Goal: Task Accomplishment & Management: Complete application form

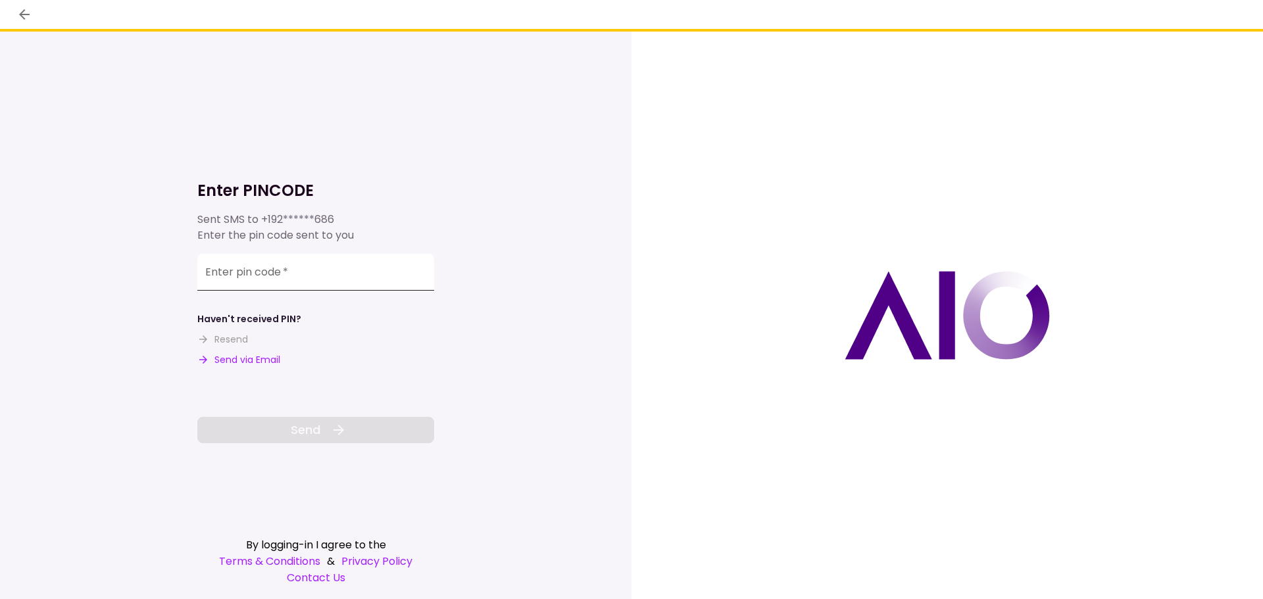
click at [261, 275] on input "Enter pin code   *" at bounding box center [315, 272] width 237 height 37
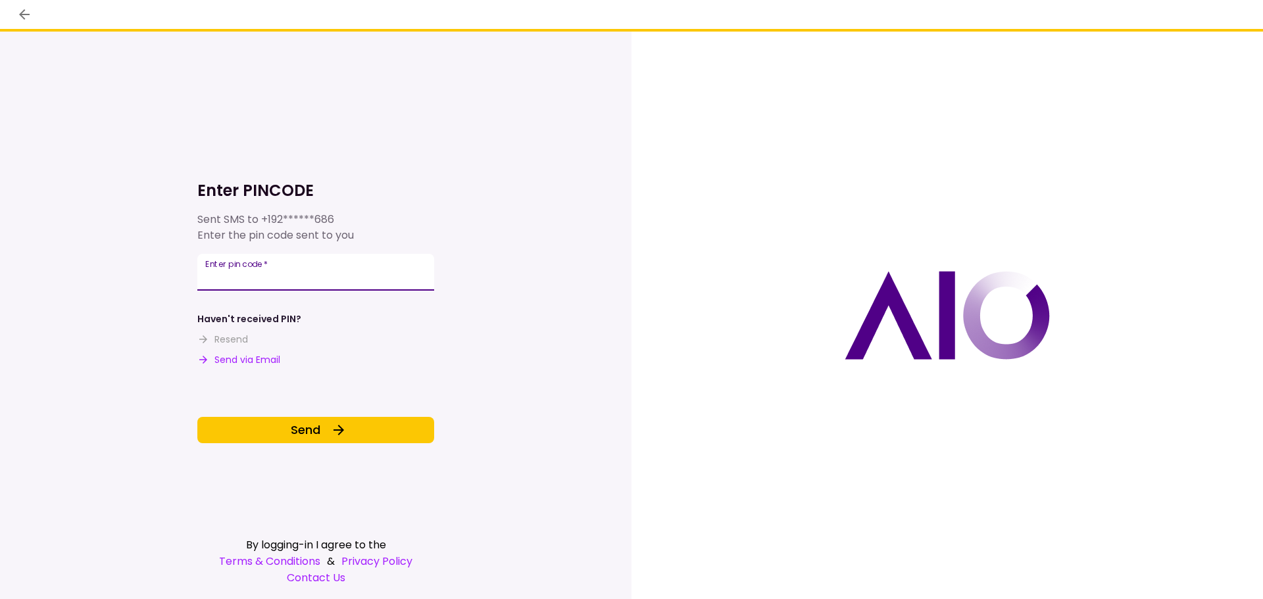
type input "******"
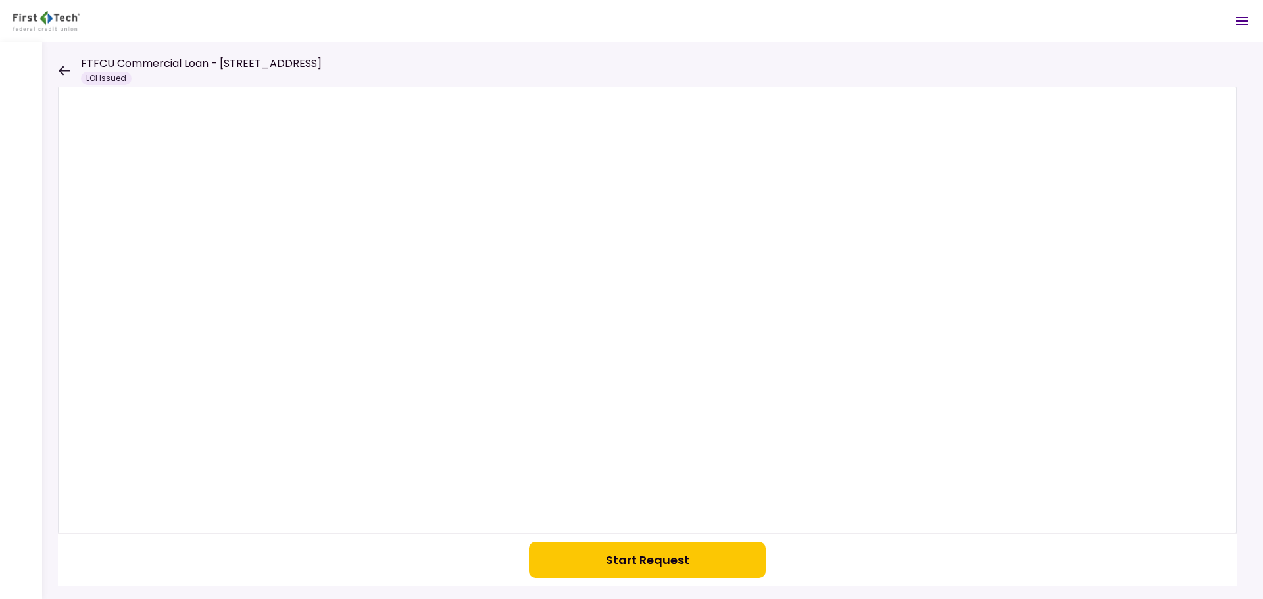
click at [685, 566] on button "Start Request" at bounding box center [647, 560] width 237 height 36
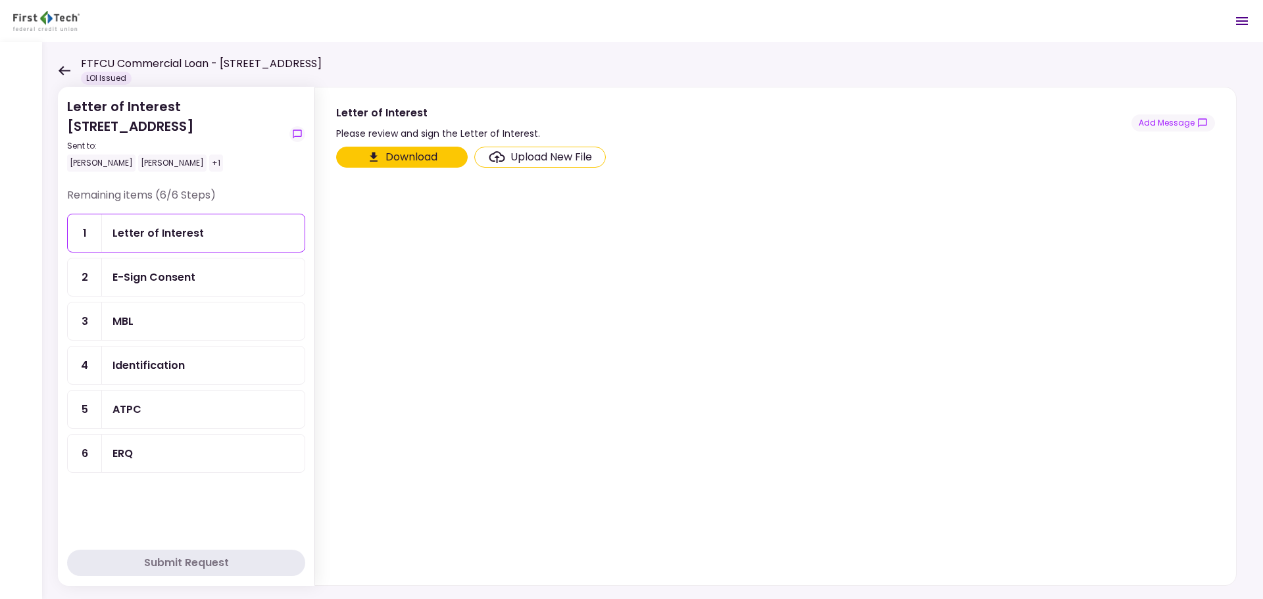
click at [199, 271] on div "E-Sign Consent" at bounding box center [203, 277] width 182 height 16
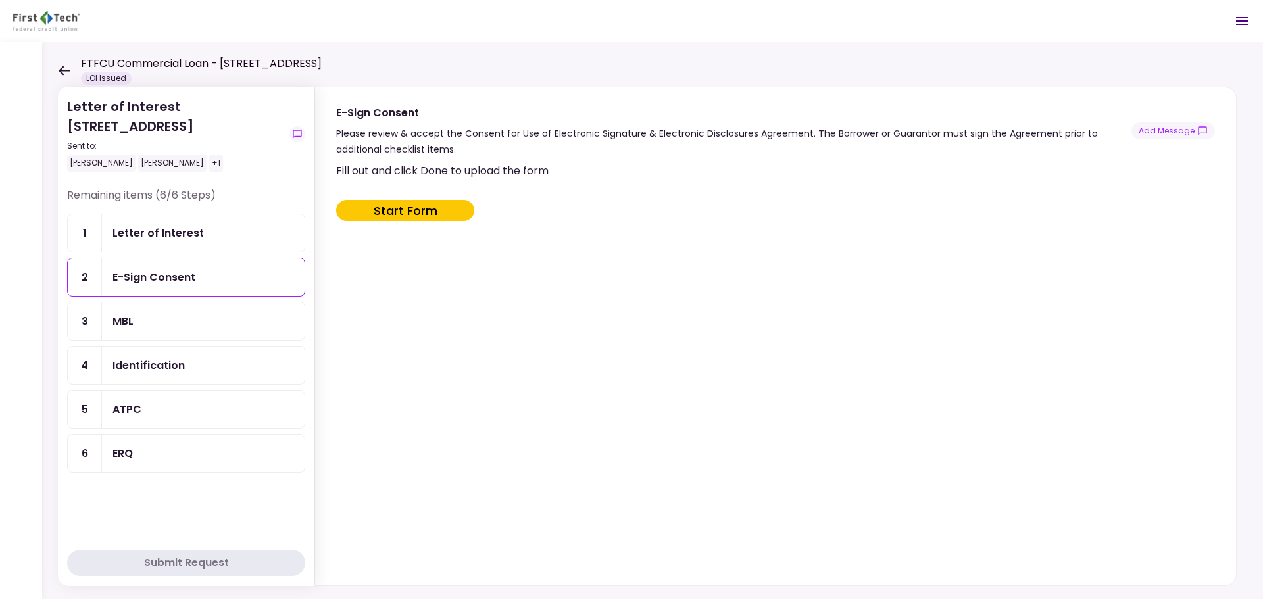
click at [189, 319] on div "MBL" at bounding box center [203, 321] width 182 height 16
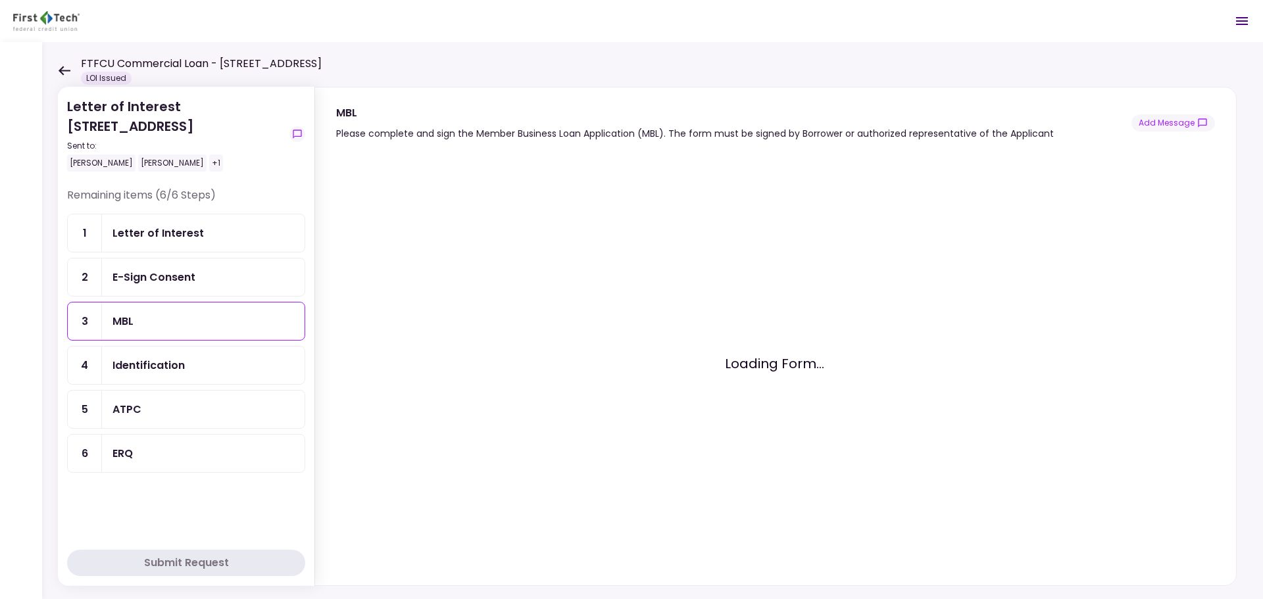
click at [172, 368] on div "Identification" at bounding box center [148, 365] width 72 height 16
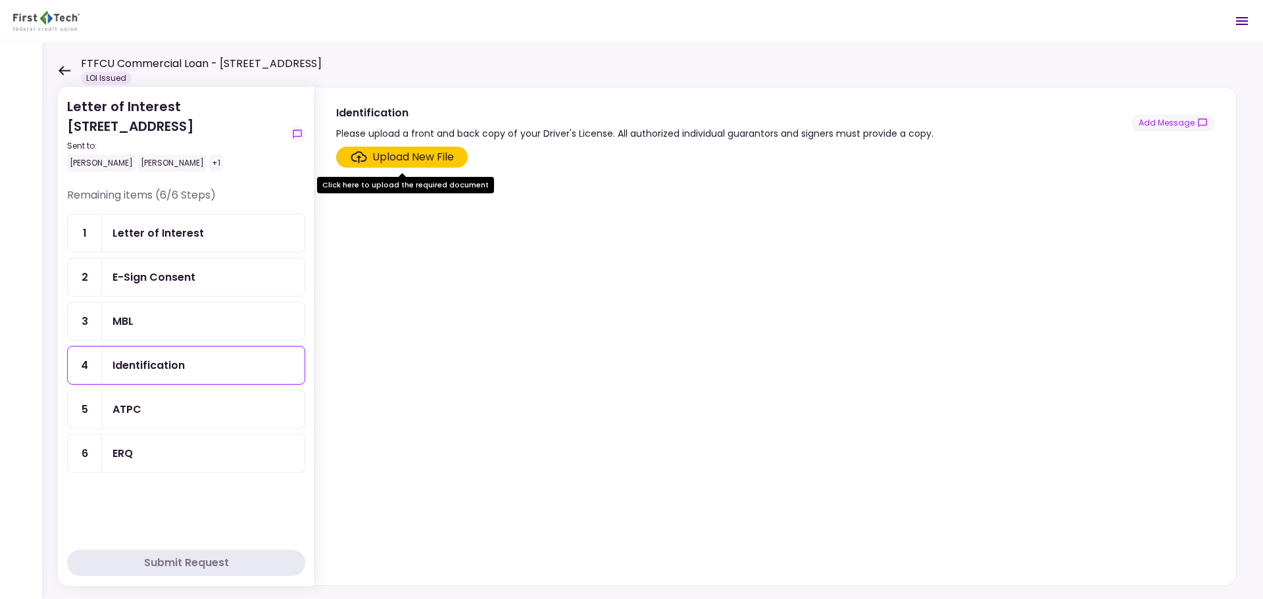
click at [193, 398] on div "ATPC" at bounding box center [203, 409] width 203 height 37
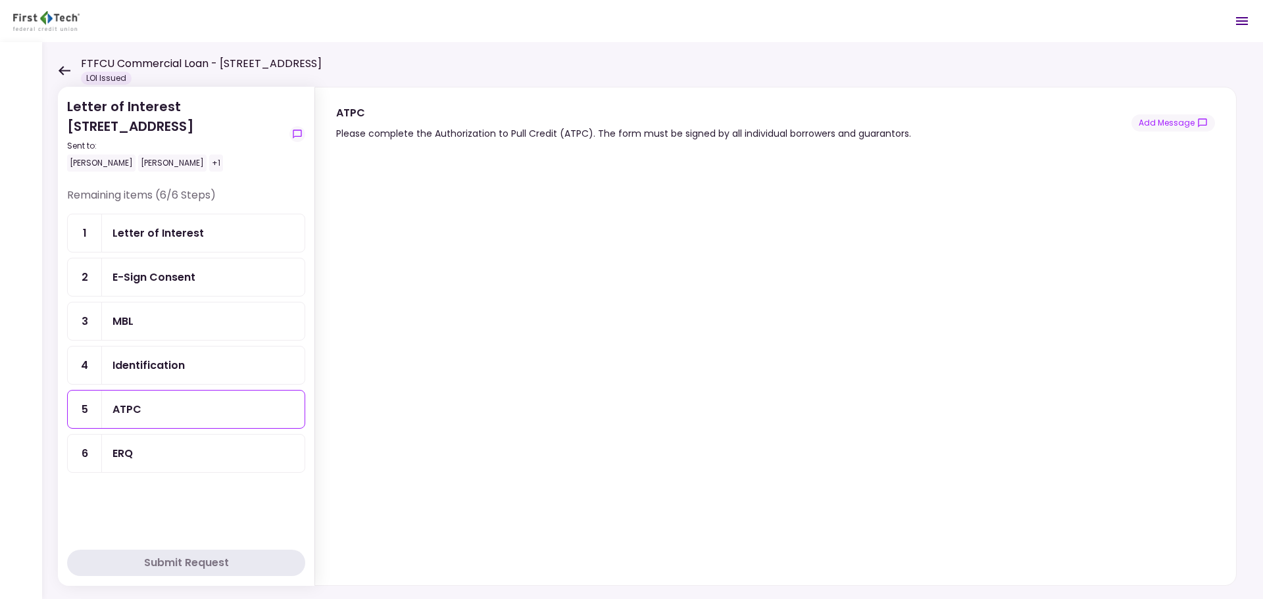
click at [227, 451] on div "ERQ" at bounding box center [203, 453] width 182 height 16
